Goal: Task Accomplishment & Management: Manage account settings

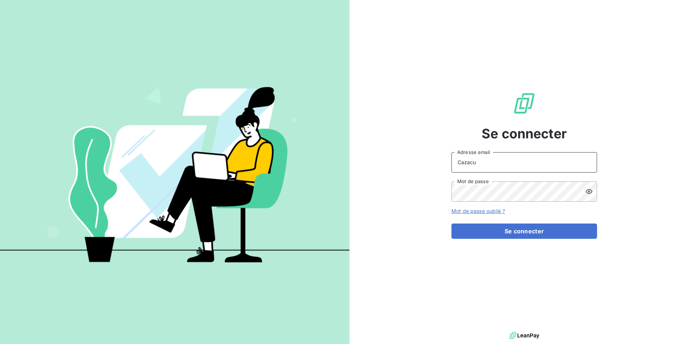
click at [470, 161] on input "Cazacu" at bounding box center [525, 162] width 146 height 20
click at [533, 232] on button "Se connecter" at bounding box center [525, 231] width 146 height 15
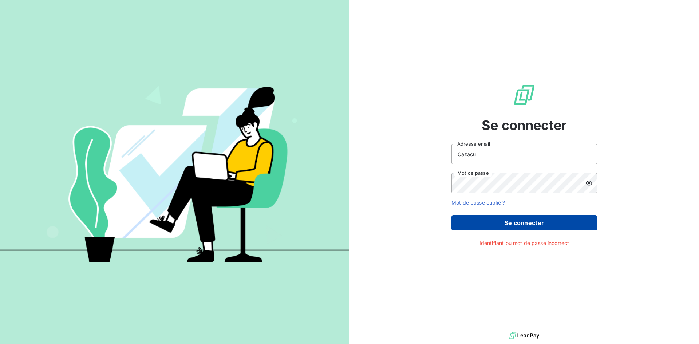
click at [526, 221] on button "Se connecter" at bounding box center [525, 222] width 146 height 15
click at [592, 182] on icon at bounding box center [589, 183] width 7 height 7
click at [323, 196] on div "Se connecter Cazacu Adresse email Mot de passe Mot de passe oublié ? Se connect…" at bounding box center [349, 172] width 699 height 344
click at [357, 177] on div "Se connecter Cazacu Adresse email Mot de passe Mot de passe oublié ? Se connect…" at bounding box center [525, 165] width 350 height 330
drag, startPoint x: 488, startPoint y: 154, endPoint x: 409, endPoint y: 165, distance: 80.6
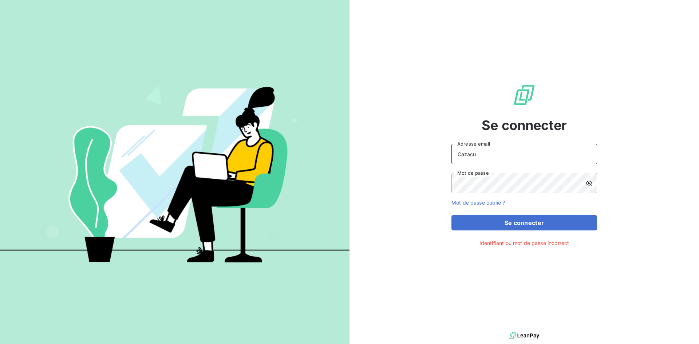
click at [412, 162] on div "Se connecter Cazacu Adresse email Mot de passe Mot de passe oublié ? Se connect…" at bounding box center [525, 165] width 350 height 330
type input "."
drag, startPoint x: 448, startPoint y: 154, endPoint x: 432, endPoint y: 166, distance: 19.7
click at [440, 158] on div "Se connecter Cazacu Adresse email Mot de passe Mot de passe oublié ? Se connect…" at bounding box center [525, 165] width 350 height 330
click at [490, 156] on input "t.cazacu" at bounding box center [525, 154] width 146 height 20
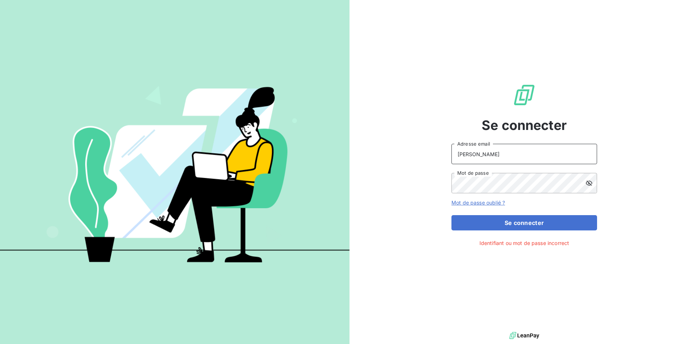
type input "t.cazacu@vocalcom.com"
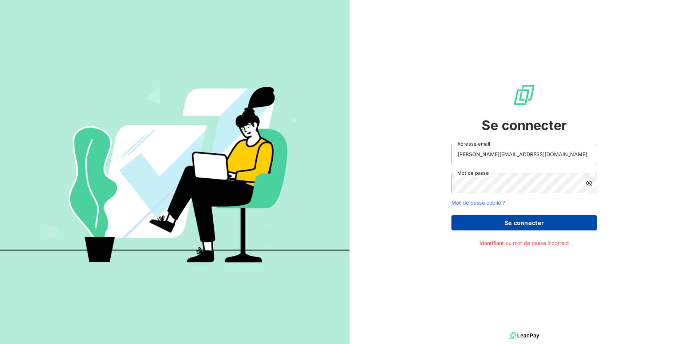
click at [530, 227] on button "Se connecter" at bounding box center [525, 222] width 146 height 15
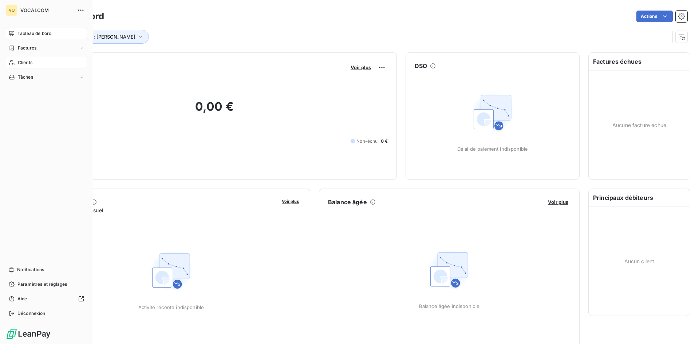
click at [34, 62] on div "Clients" at bounding box center [46, 63] width 81 height 12
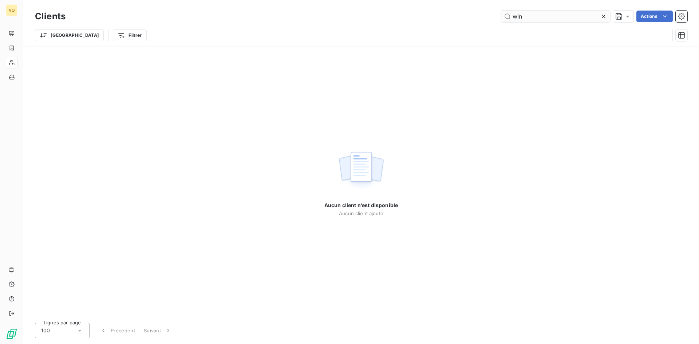
type input "win"
click at [601, 13] on icon at bounding box center [603, 16] width 7 height 7
click at [542, 19] on input "text" at bounding box center [555, 17] width 109 height 12
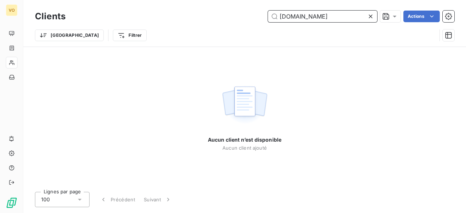
drag, startPoint x: 297, startPoint y: 19, endPoint x: 206, endPoint y: 33, distance: 91.4
click at [206, 33] on div "Clients tv.be Actions Trier Filtrer" at bounding box center [245, 28] width 420 height 38
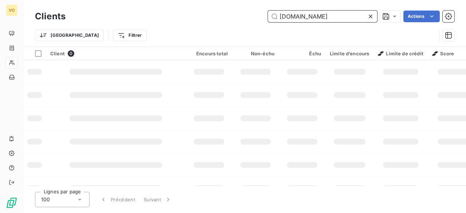
type input "win.sa"
